Goal: Transaction & Acquisition: Book appointment/travel/reservation

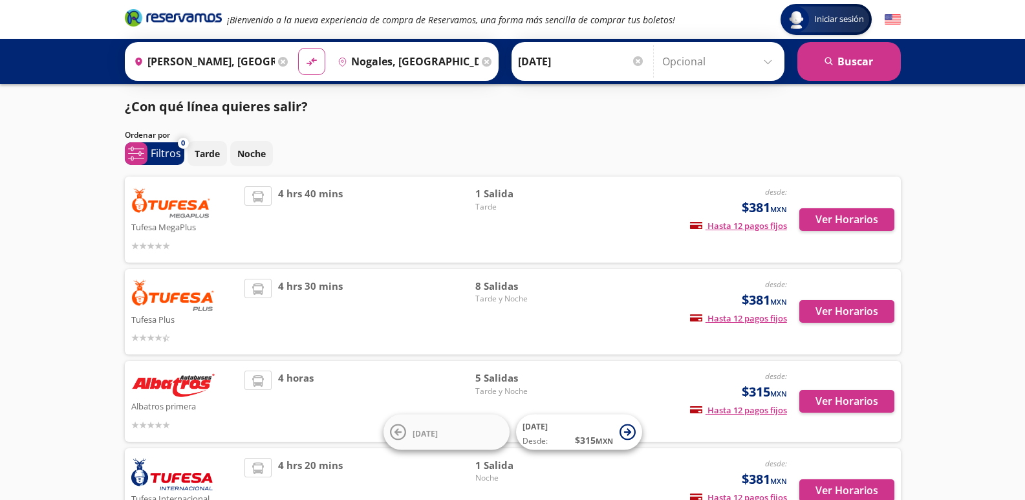
click at [266, 203] on li at bounding box center [258, 196] width 26 height 19
click at [838, 211] on button "Ver Horarios" at bounding box center [846, 219] width 95 height 23
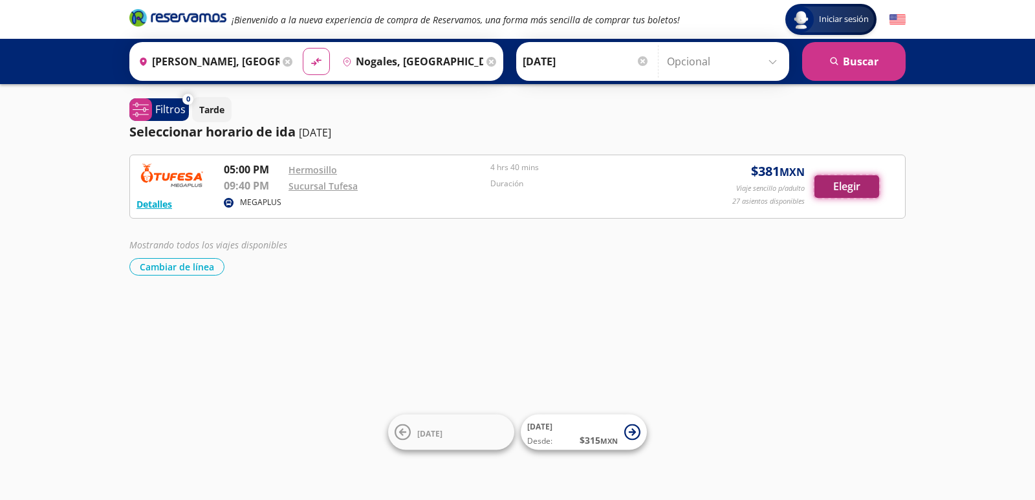
click at [874, 187] on button "Elegir" at bounding box center [846, 186] width 65 height 23
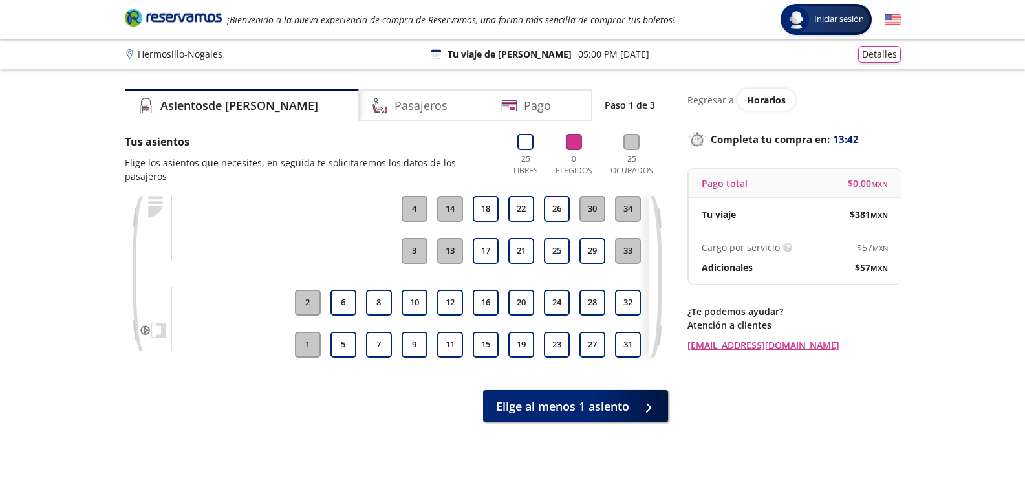
click at [409, 238] on button "3" at bounding box center [415, 251] width 26 height 26
click at [344, 290] on button "6" at bounding box center [344, 303] width 26 height 26
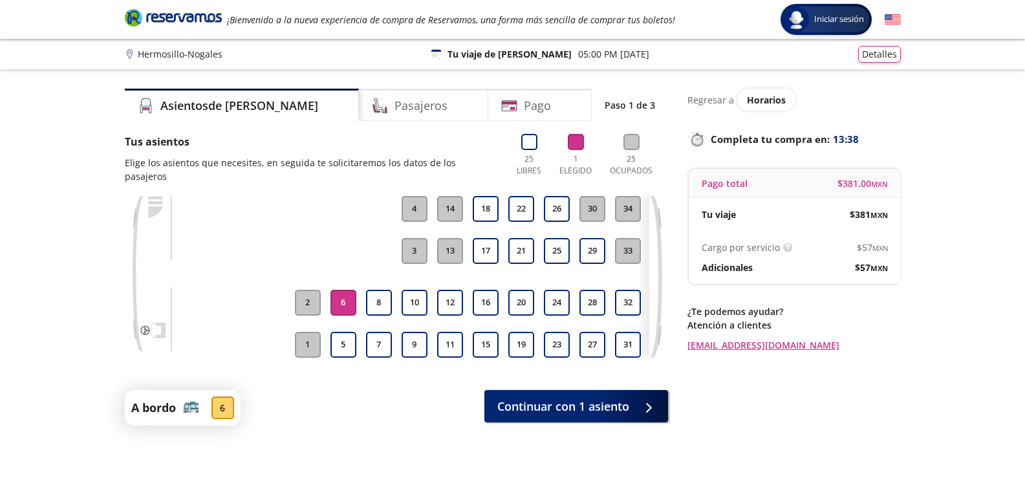
click at [344, 290] on button "6" at bounding box center [344, 303] width 26 height 26
